Goal: Task Accomplishment & Management: Use online tool/utility

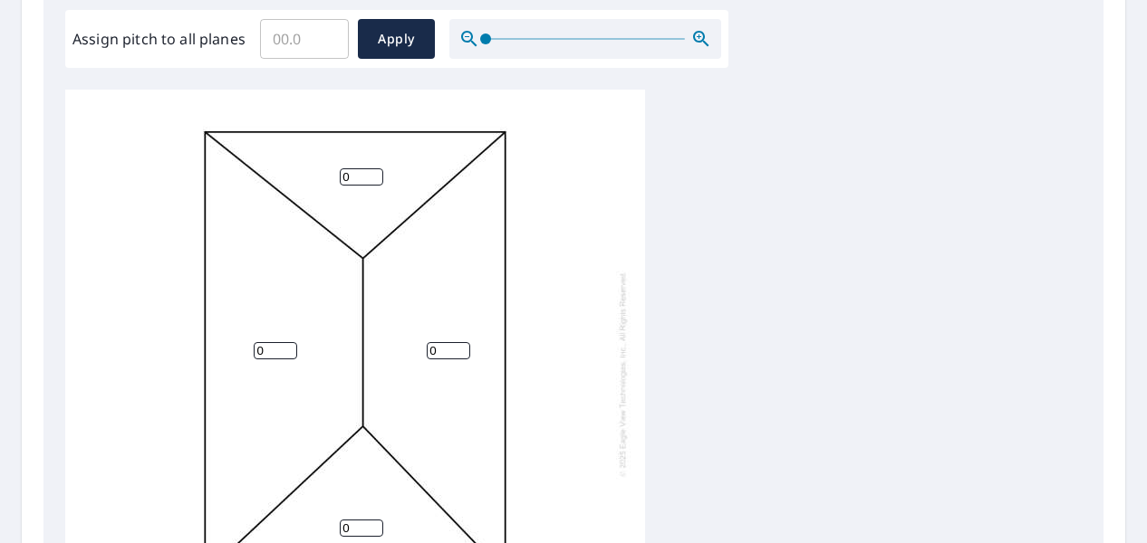
scroll to position [540, 0]
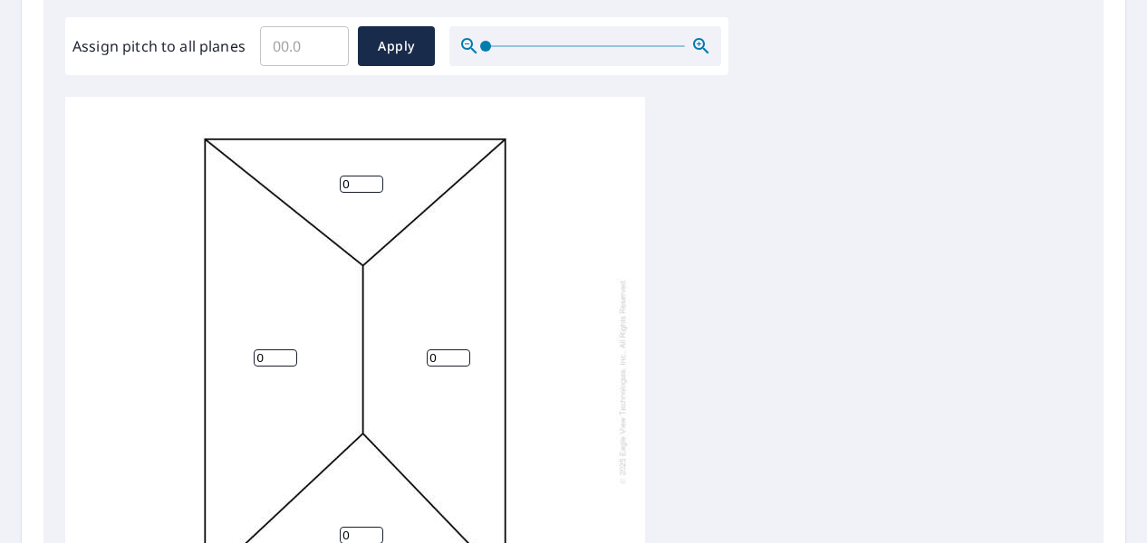
click at [338, 76] on div "Edit Pitches Assign pitch to all planes ​ Apply 0 0 0 0" at bounding box center [573, 317] width 1060 height 741
click at [303, 46] on input "Assign pitch to all planes" at bounding box center [304, 46] width 89 height 51
type input "6"
click at [405, 43] on span "Apply" at bounding box center [396, 46] width 48 height 23
type input "6"
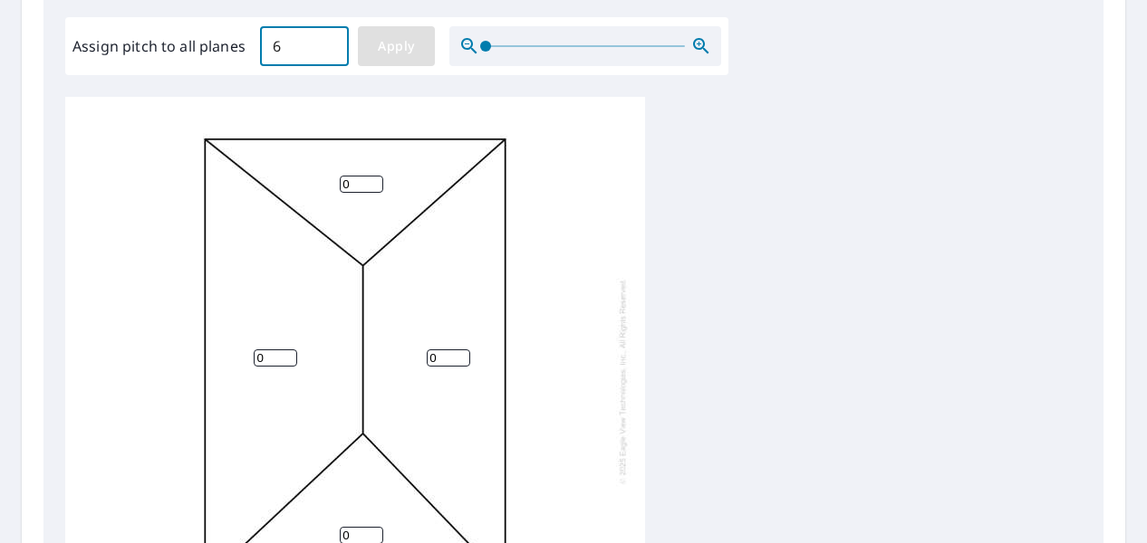
type input "6"
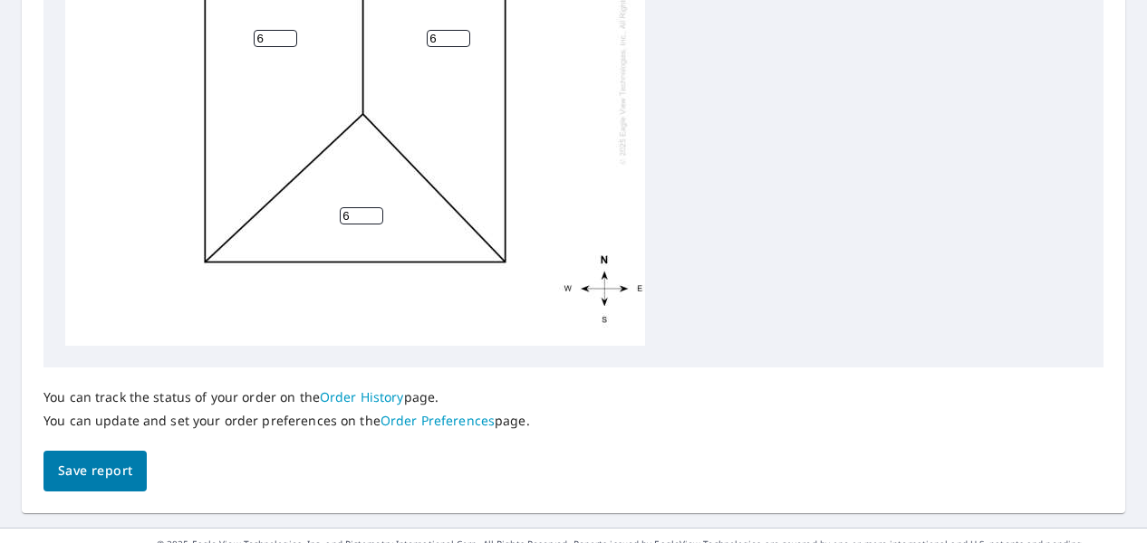
scroll to position [889, 0]
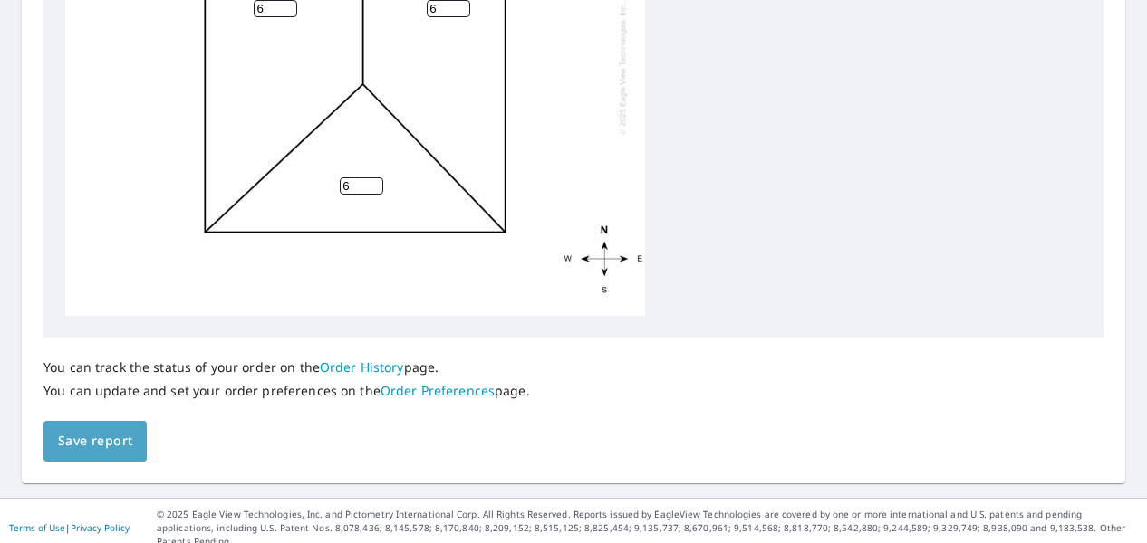
click at [120, 438] on span "Save report" at bounding box center [95, 441] width 74 height 23
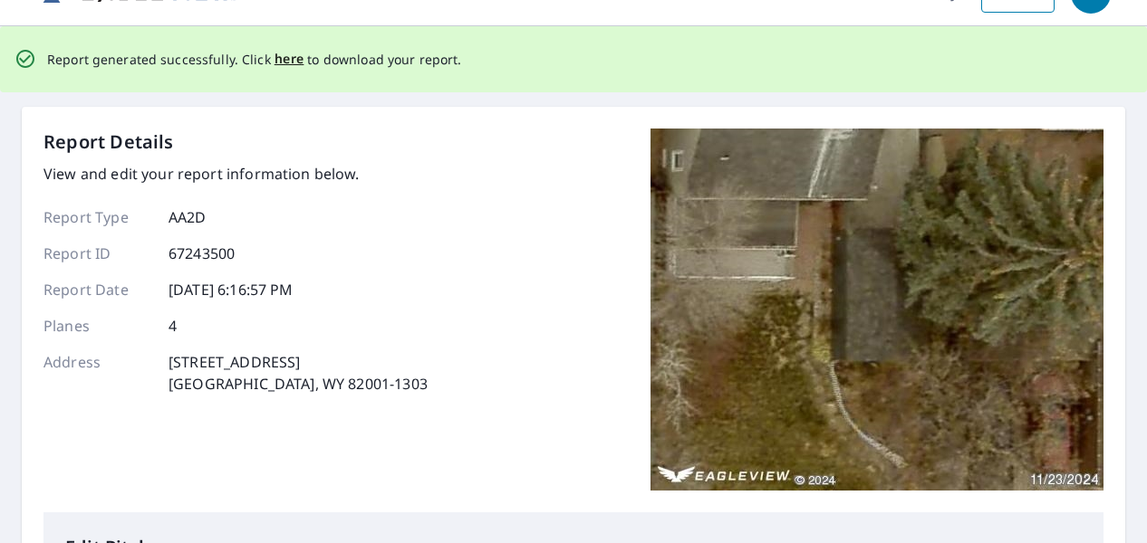
scroll to position [0, 0]
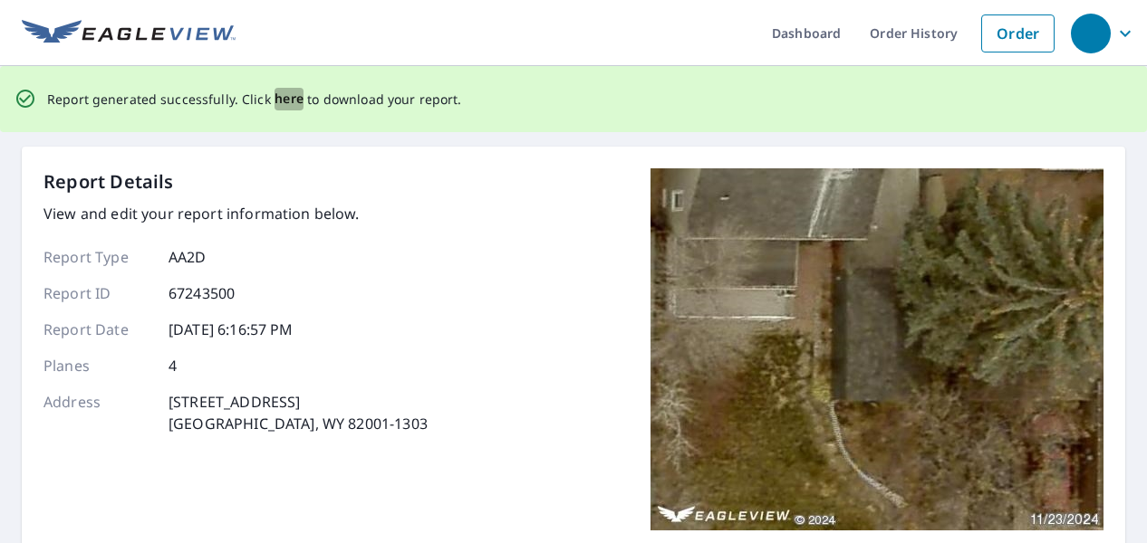
click at [286, 102] on span "here" at bounding box center [289, 99] width 30 height 23
